Goal: Check status: Check status

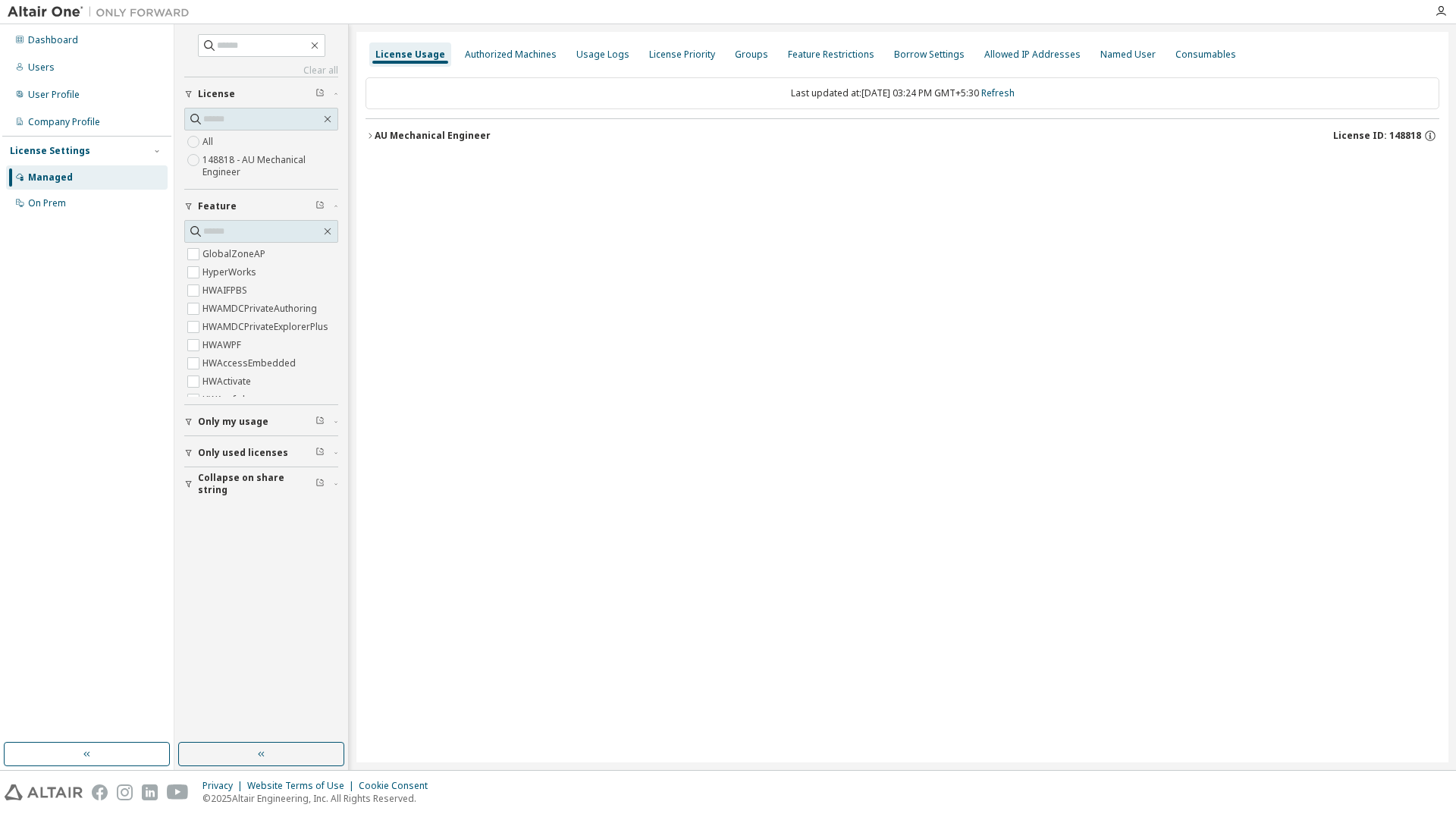
click at [372, 128] on button "AU Mechanical Engineer License ID: 148818" at bounding box center [902, 135] width 1074 height 33
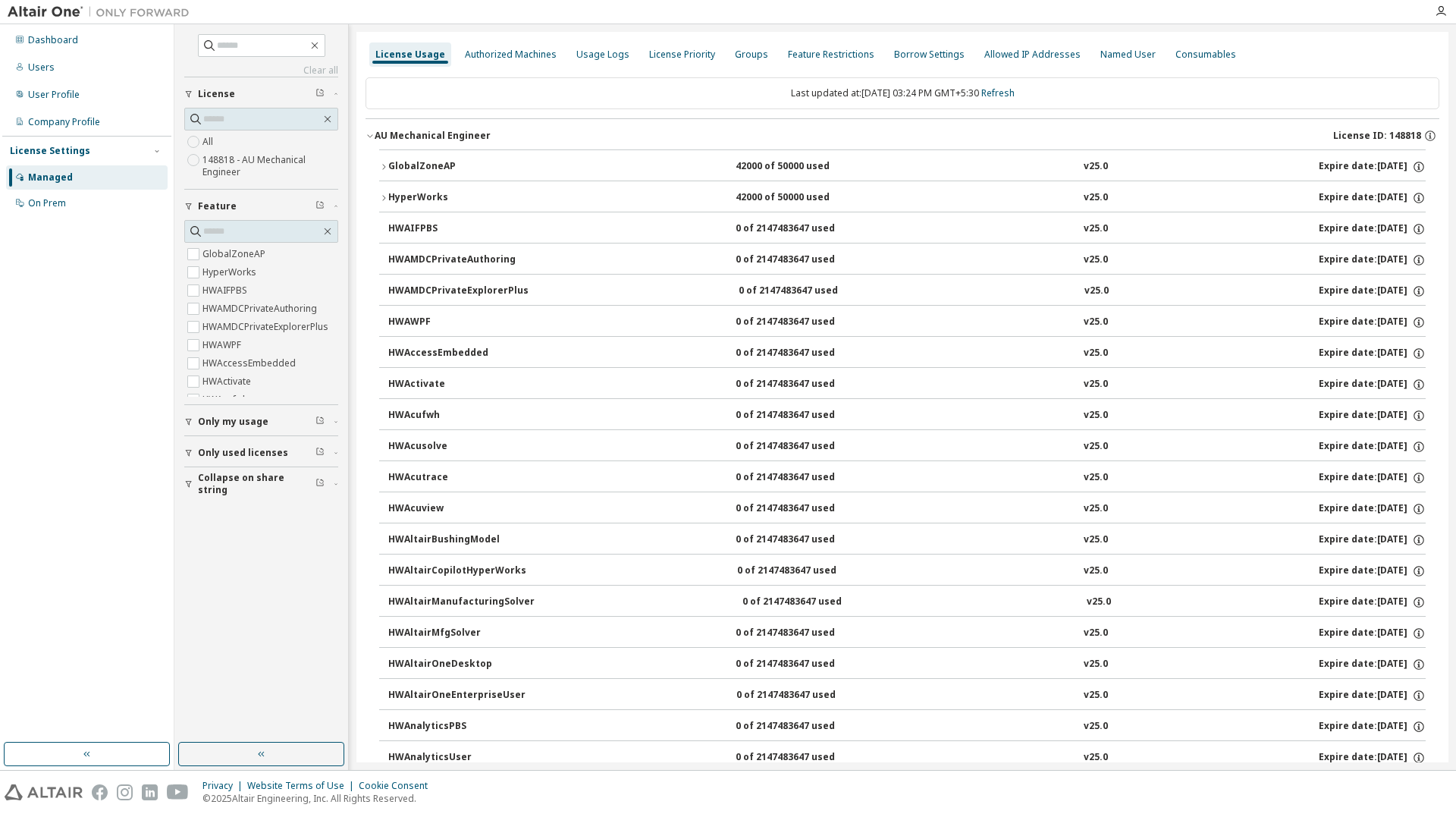
click at [387, 161] on button "GlobalZoneAP 42000 of 50000 used v25.0 Expire date: 2025-11-01" at bounding box center [903, 166] width 1046 height 33
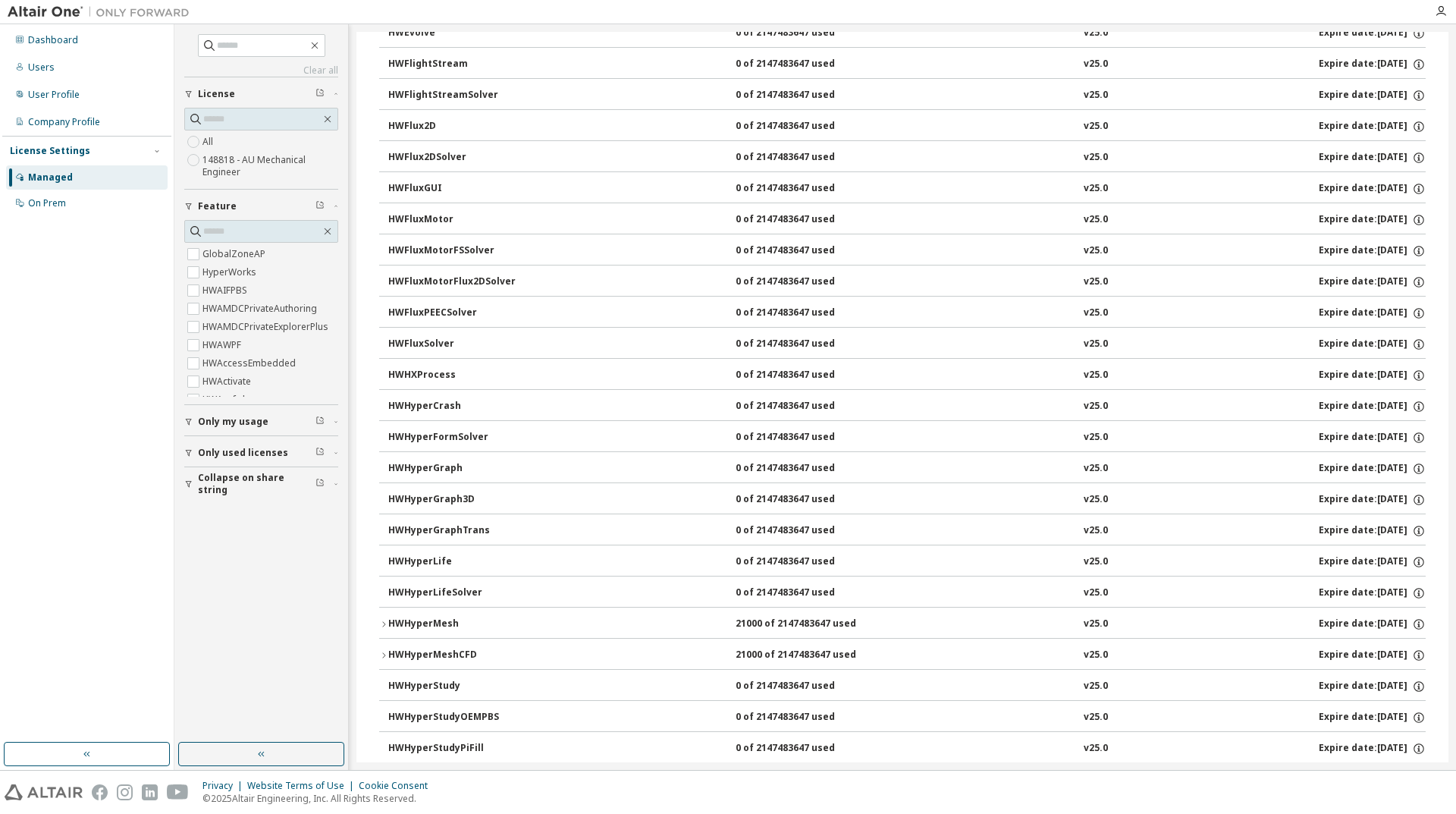
scroll to position [2807, 0]
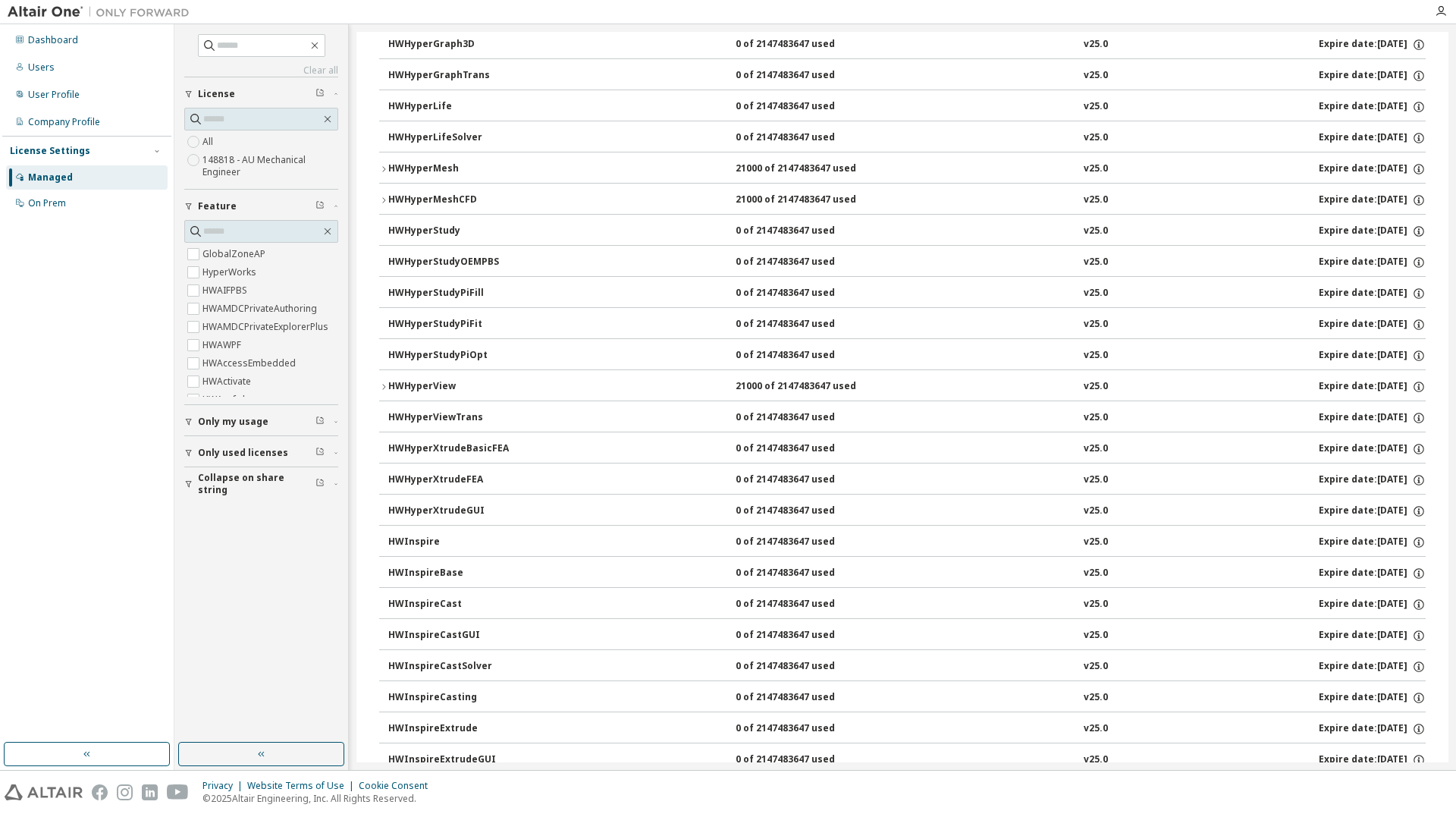
click at [386, 163] on button "HWHyperMesh 21000 of 2147483647 used v25.0 Expire date: 2025-11-01" at bounding box center [903, 168] width 1046 height 33
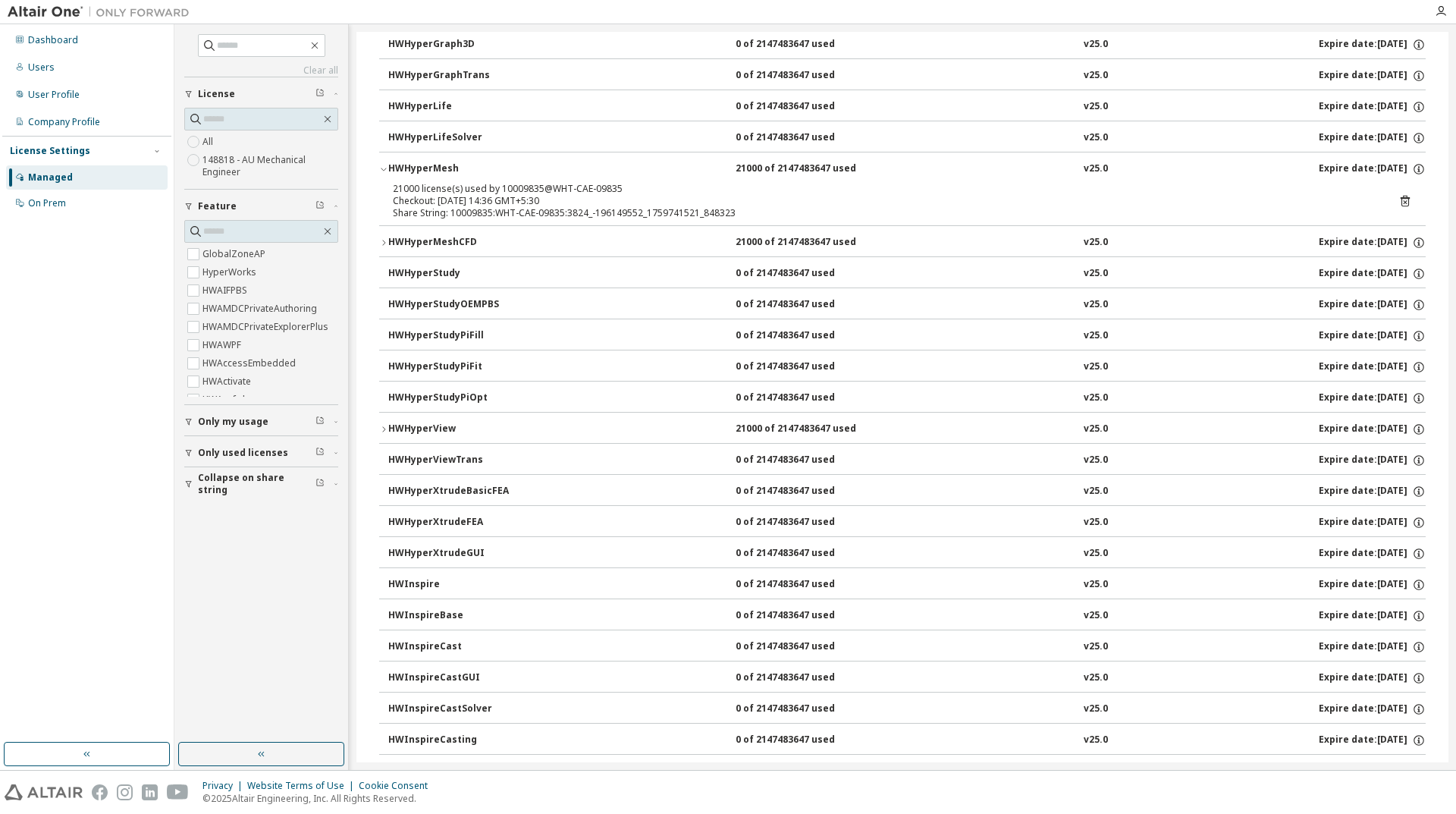
click at [386, 163] on button "HWHyperMesh 21000 of 2147483647 used v25.0 Expire date: 2025-11-01" at bounding box center [903, 168] width 1046 height 33
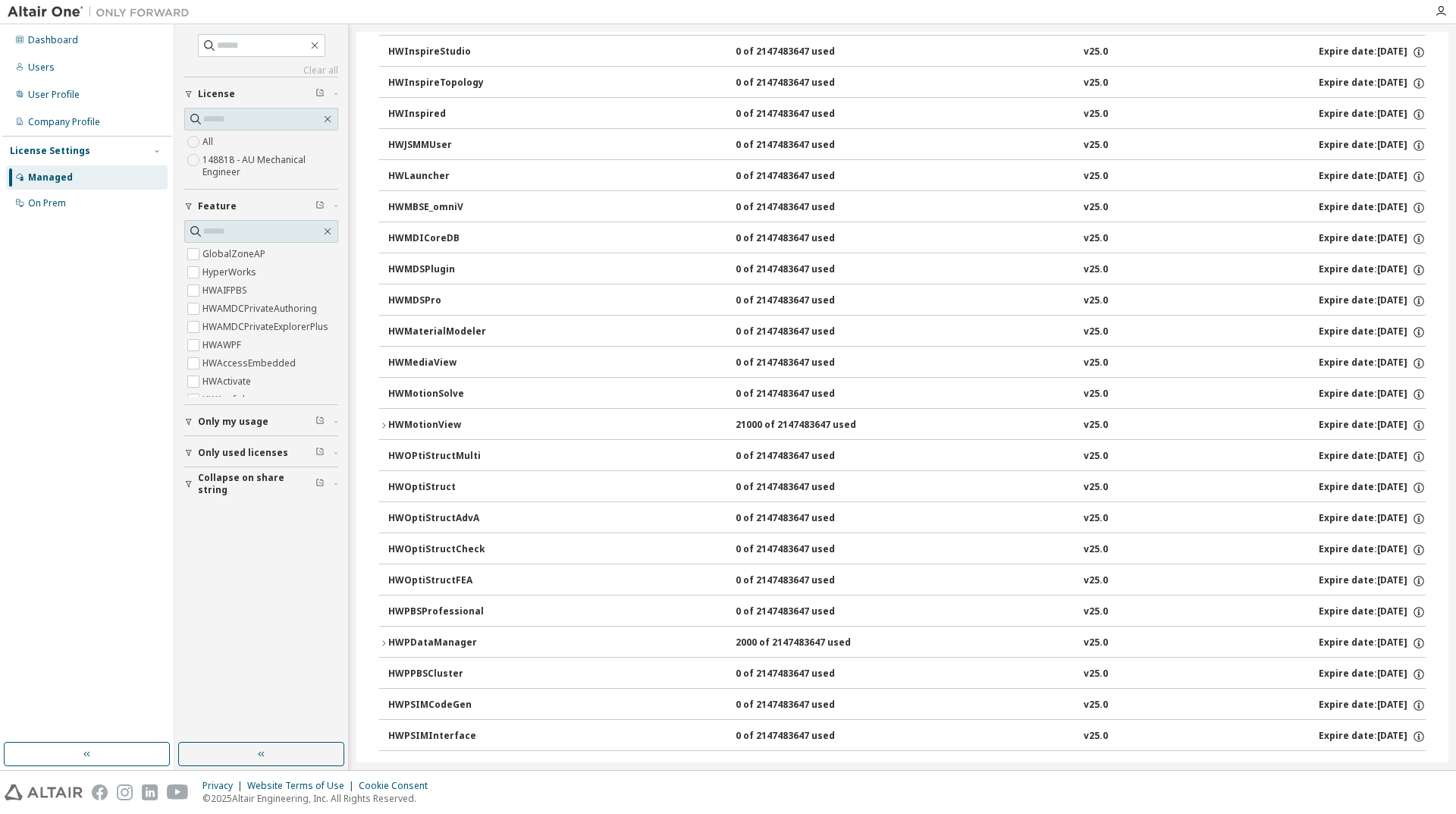
scroll to position [4626, 0]
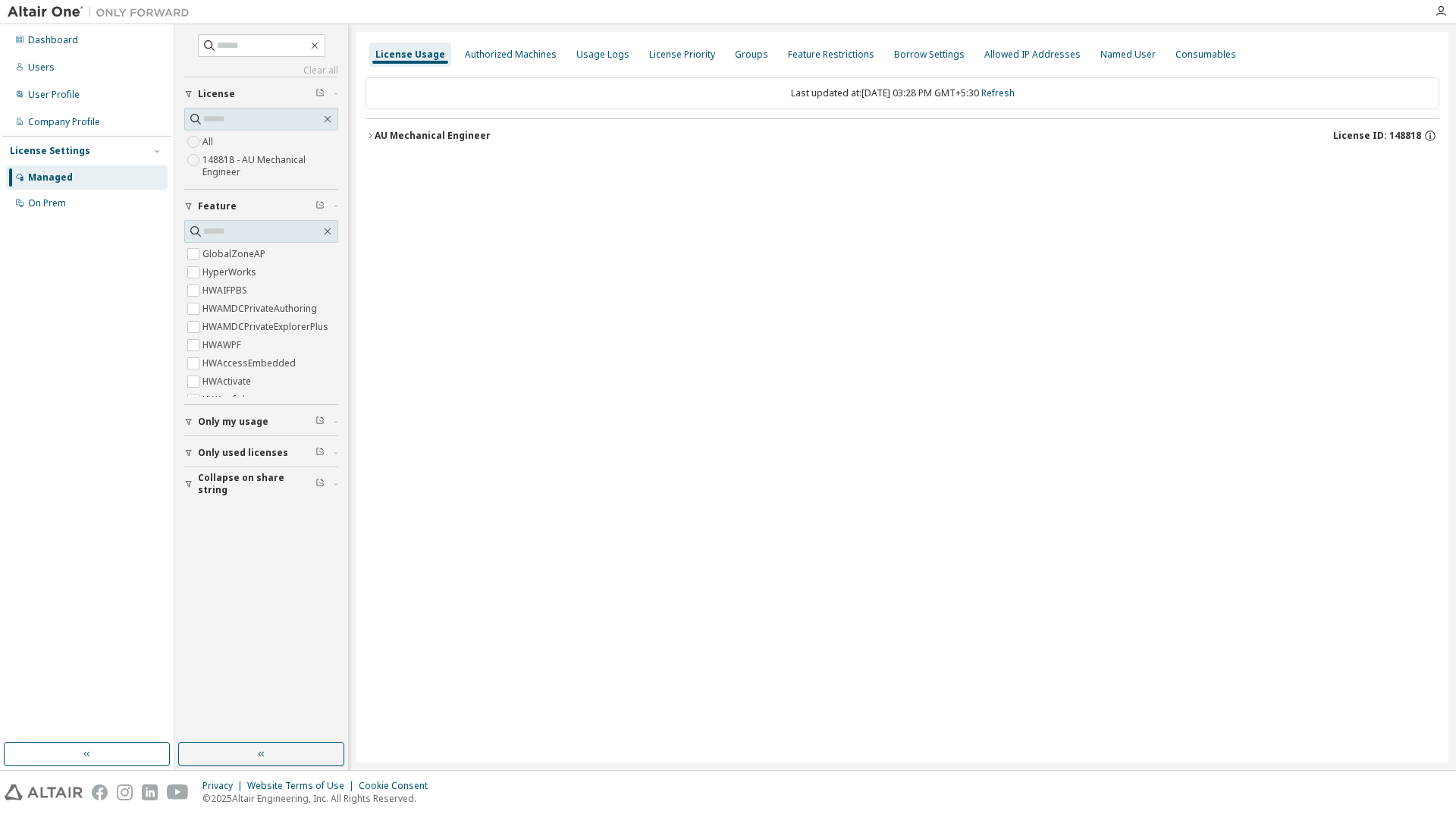
click at [369, 137] on icon "button" at bounding box center [370, 136] width 9 height 9
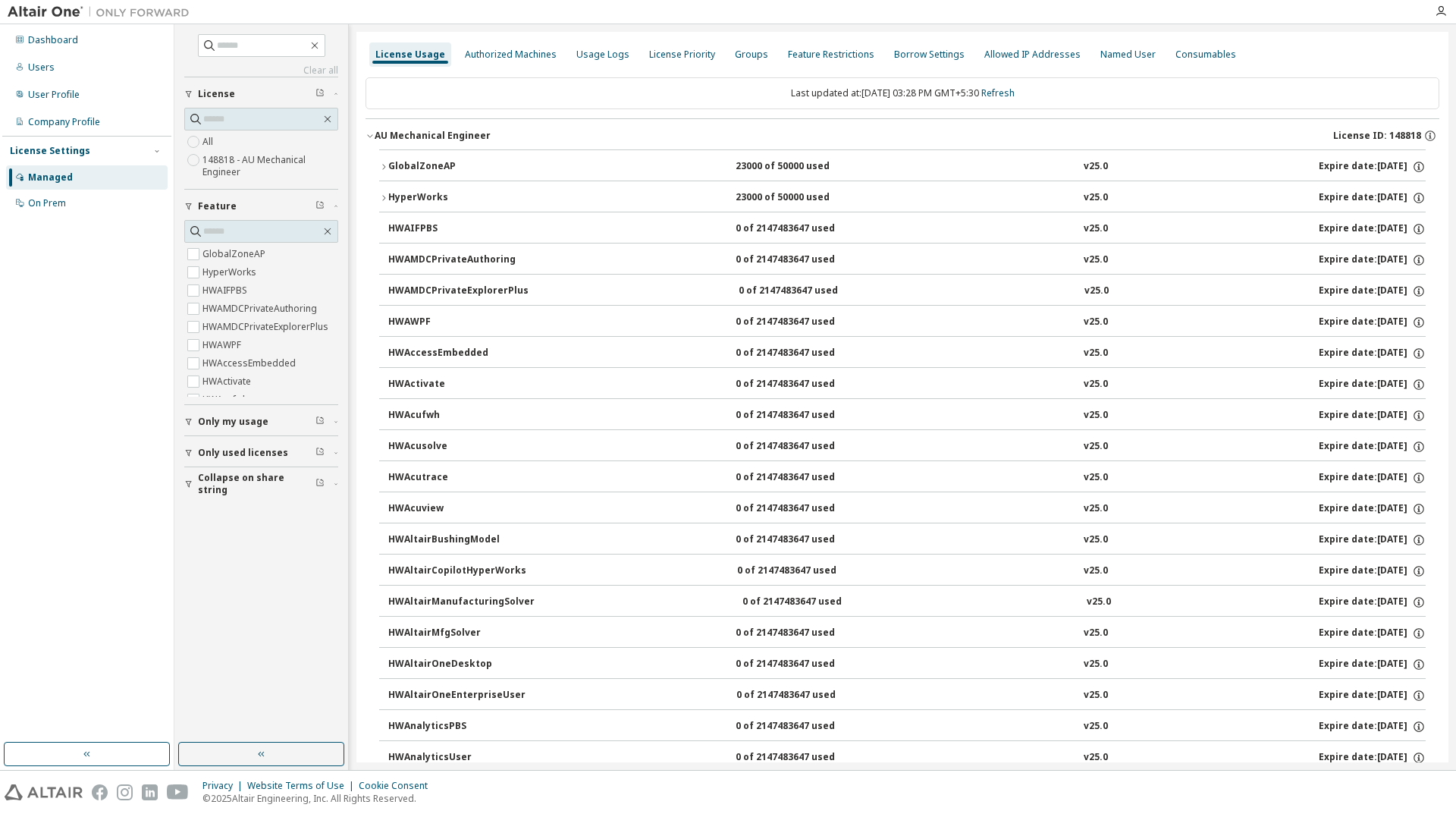
click at [380, 167] on icon "button" at bounding box center [384, 167] width 9 height 9
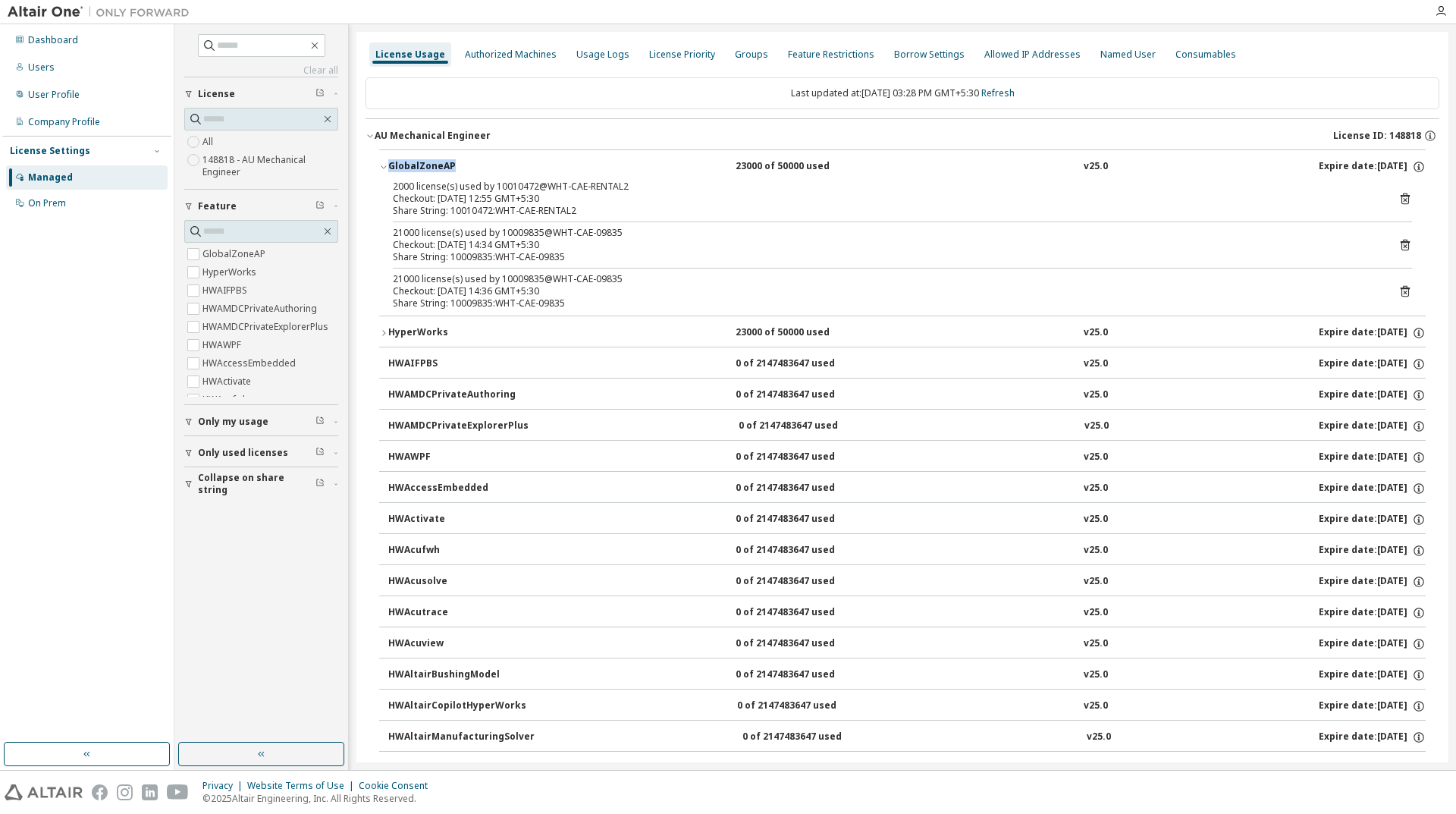
click at [380, 167] on icon "button" at bounding box center [384, 167] width 9 height 9
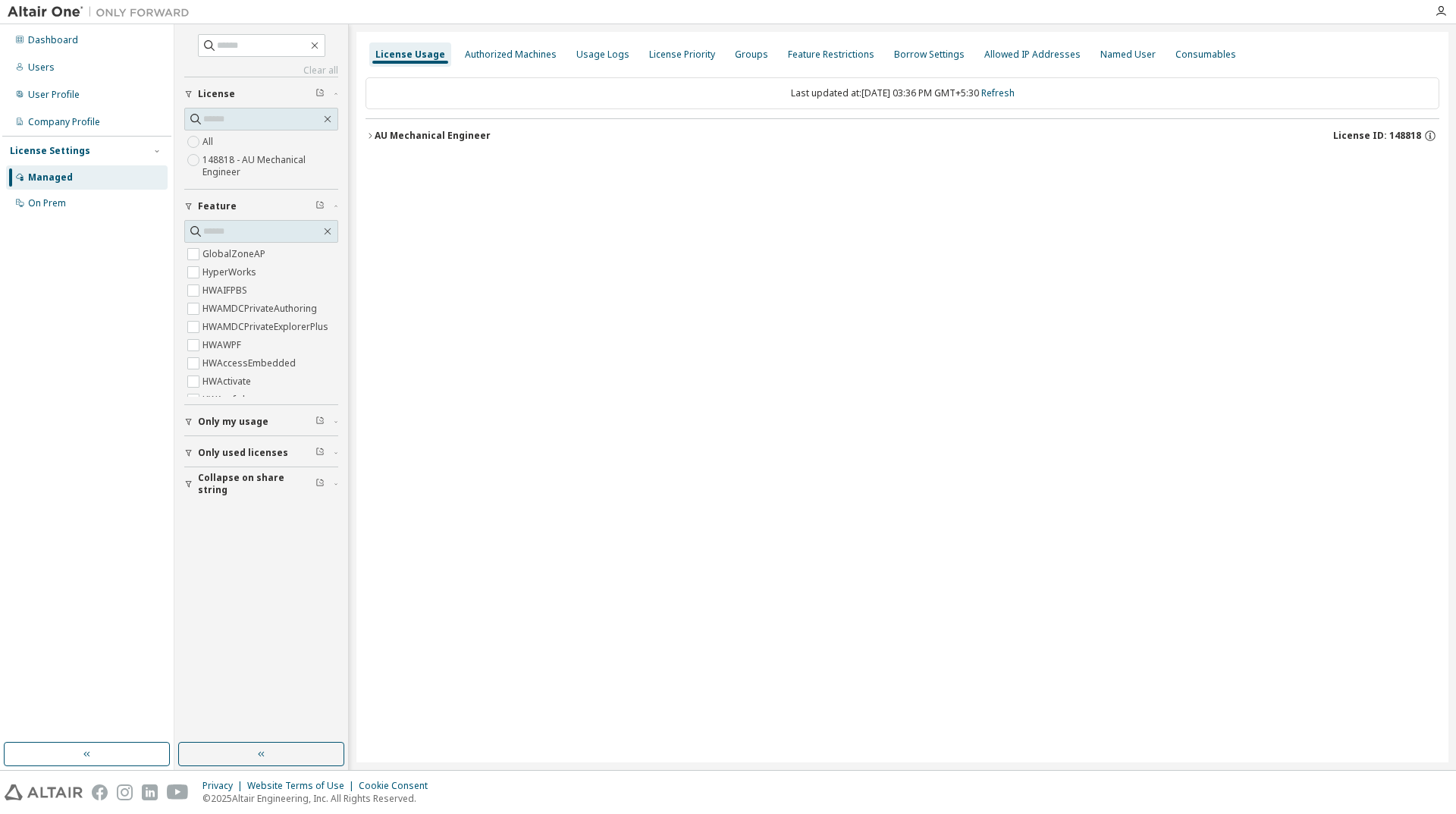
click at [375, 138] on div "AU Mechanical Engineer" at bounding box center [432, 135] width 116 height 12
click at [376, 136] on div "AU Mechanical Engineer" at bounding box center [432, 135] width 116 height 12
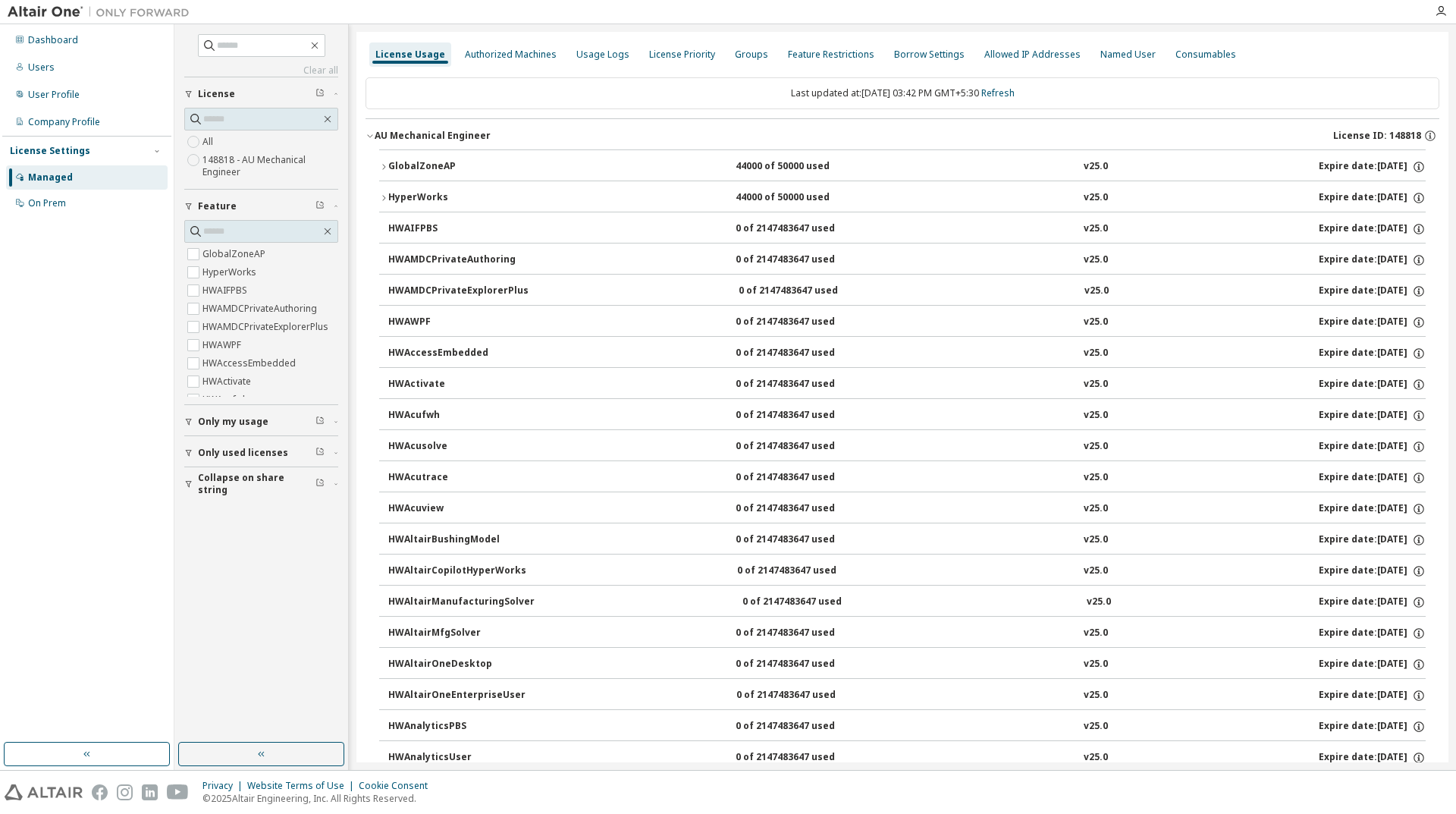
click at [383, 169] on icon "button" at bounding box center [384, 167] width 9 height 9
